Goal: Transaction & Acquisition: Purchase product/service

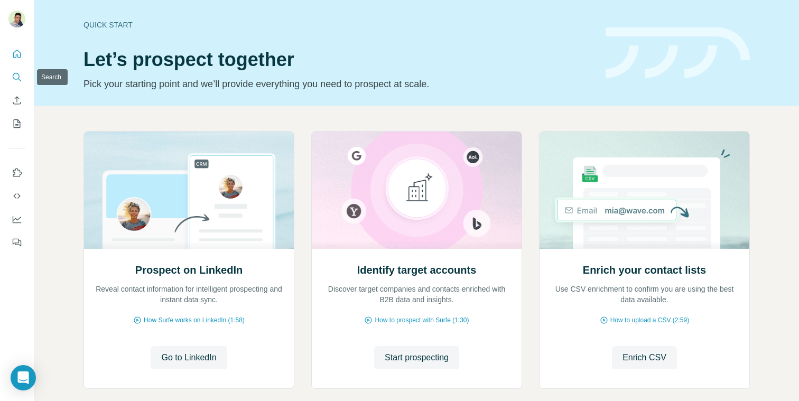
click at [24, 82] on button "Search" at bounding box center [16, 77] width 17 height 19
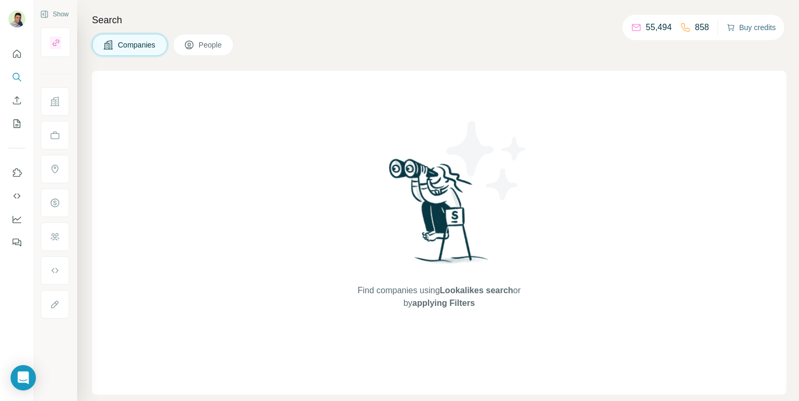
click at [754, 29] on button "Buy credits" at bounding box center [751, 27] width 49 height 15
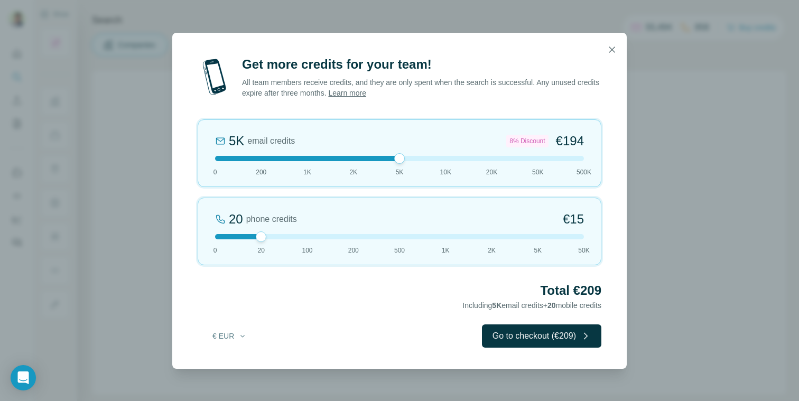
drag, startPoint x: 262, startPoint y: 155, endPoint x: 386, endPoint y: 158, distance: 124.8
click at [386, 158] on div at bounding box center [399, 158] width 369 height 5
drag, startPoint x: 264, startPoint y: 239, endPoint x: 312, endPoint y: 241, distance: 48.1
click at [312, 241] on div "100 phone credits €[PHONE_NUMBER] 1K 2K 5K 50K" at bounding box center [400, 232] width 404 height 68
drag, startPoint x: 399, startPoint y: 163, endPoint x: 310, endPoint y: 161, distance: 88.8
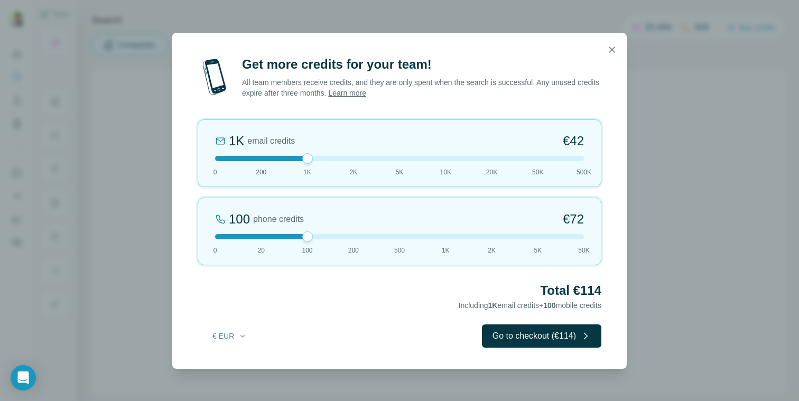
click at [310, 161] on div at bounding box center [307, 158] width 11 height 11
click at [400, 157] on div at bounding box center [399, 158] width 369 height 5
drag, startPoint x: 395, startPoint y: 159, endPoint x: 363, endPoint y: 158, distance: 32.2
click at [363, 158] on div at bounding box center [399, 158] width 369 height 5
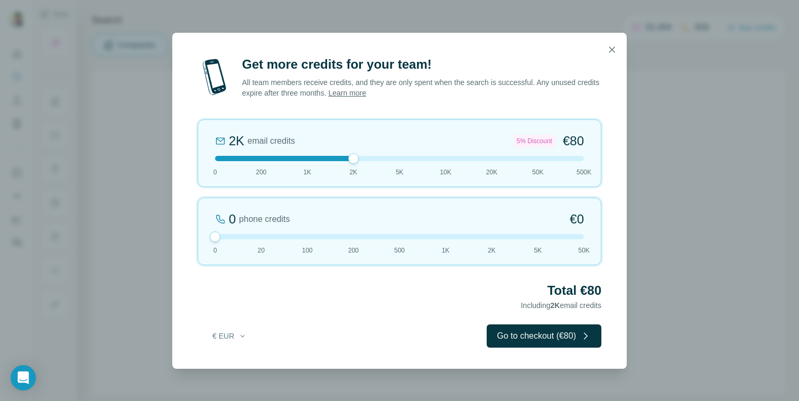
drag, startPoint x: 307, startPoint y: 239, endPoint x: 196, endPoint y: 236, distance: 111.0
click at [196, 236] on div "Get more credits for your team! All team members receive credits, and they are …" at bounding box center [399, 212] width 455 height 313
click at [400, 159] on div at bounding box center [399, 158] width 369 height 5
drag, startPoint x: 400, startPoint y: 159, endPoint x: 357, endPoint y: 159, distance: 43.3
click at [357, 159] on div at bounding box center [353, 158] width 11 height 11
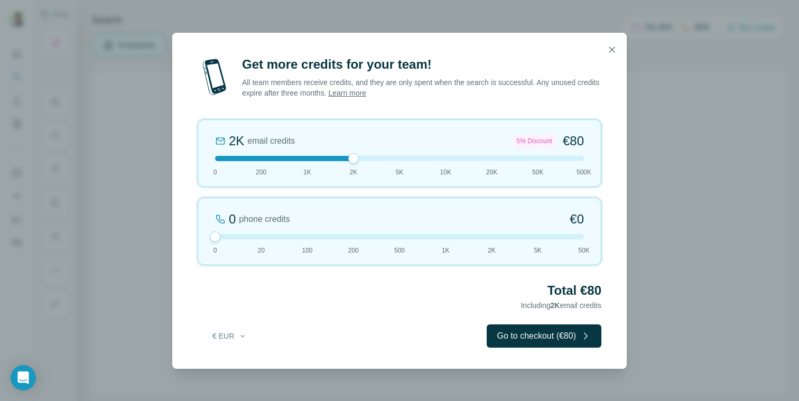
click at [395, 158] on div at bounding box center [399, 158] width 369 height 5
click at [612, 59] on button "button" at bounding box center [612, 49] width 21 height 21
